Goal: Task Accomplishment & Management: Complete application form

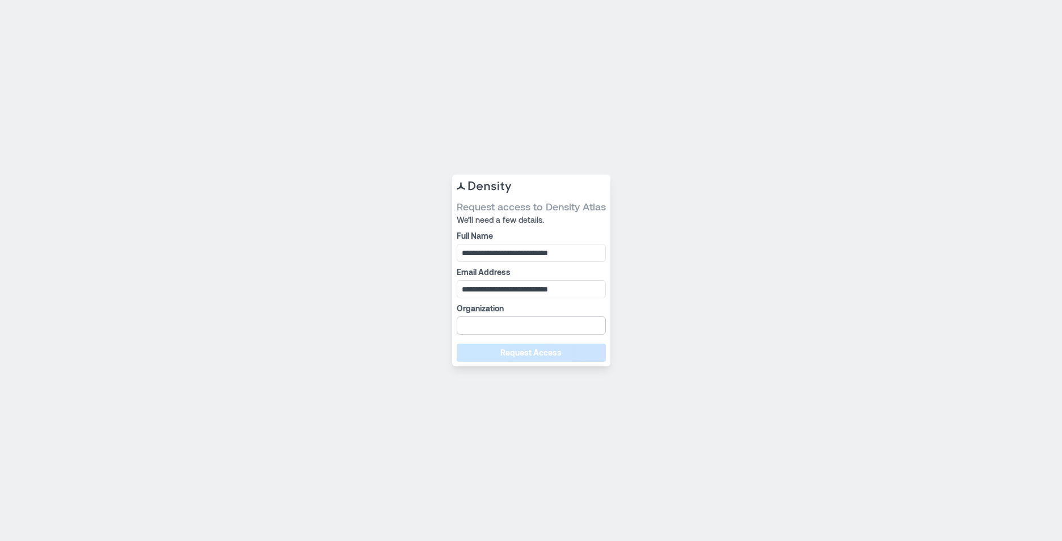
click at [491, 325] on input "Organization" at bounding box center [531, 326] width 149 height 18
type input "********"
click at [503, 351] on span "Request Access" at bounding box center [530, 352] width 61 height 11
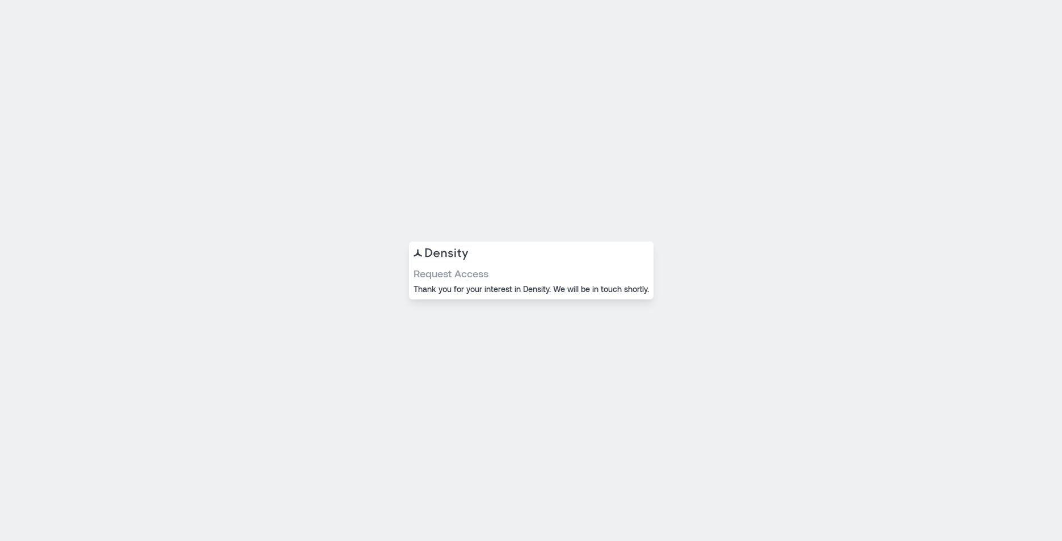
click at [68, 316] on div "Request Access Thank you for your interest in Density. We will be in touch shor…" at bounding box center [531, 270] width 1062 height 541
